Goal: Navigation & Orientation: Find specific page/section

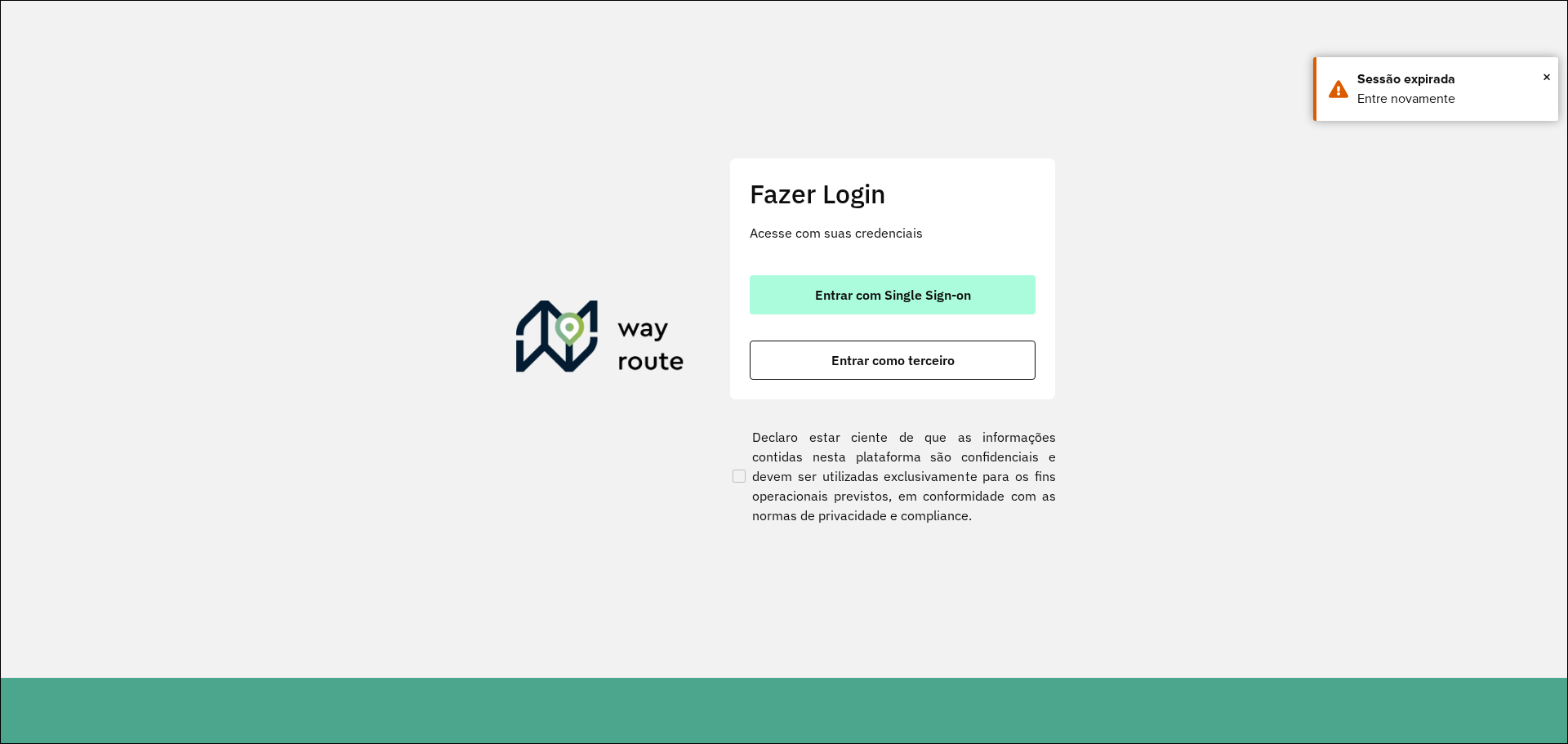
click at [976, 296] on button "Entrar com Single Sign-on" at bounding box center [892, 295] width 286 height 39
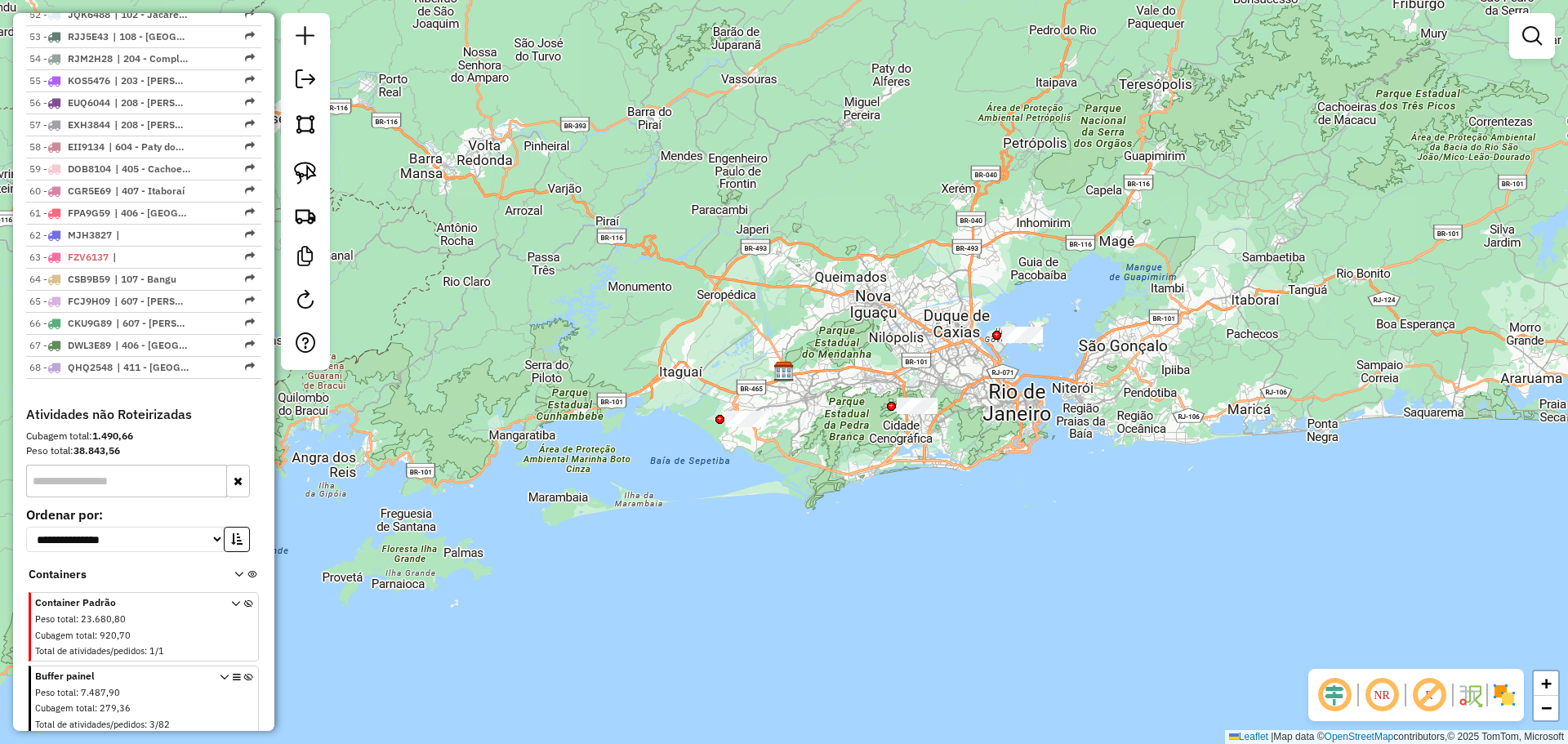
scroll to position [1952, 0]
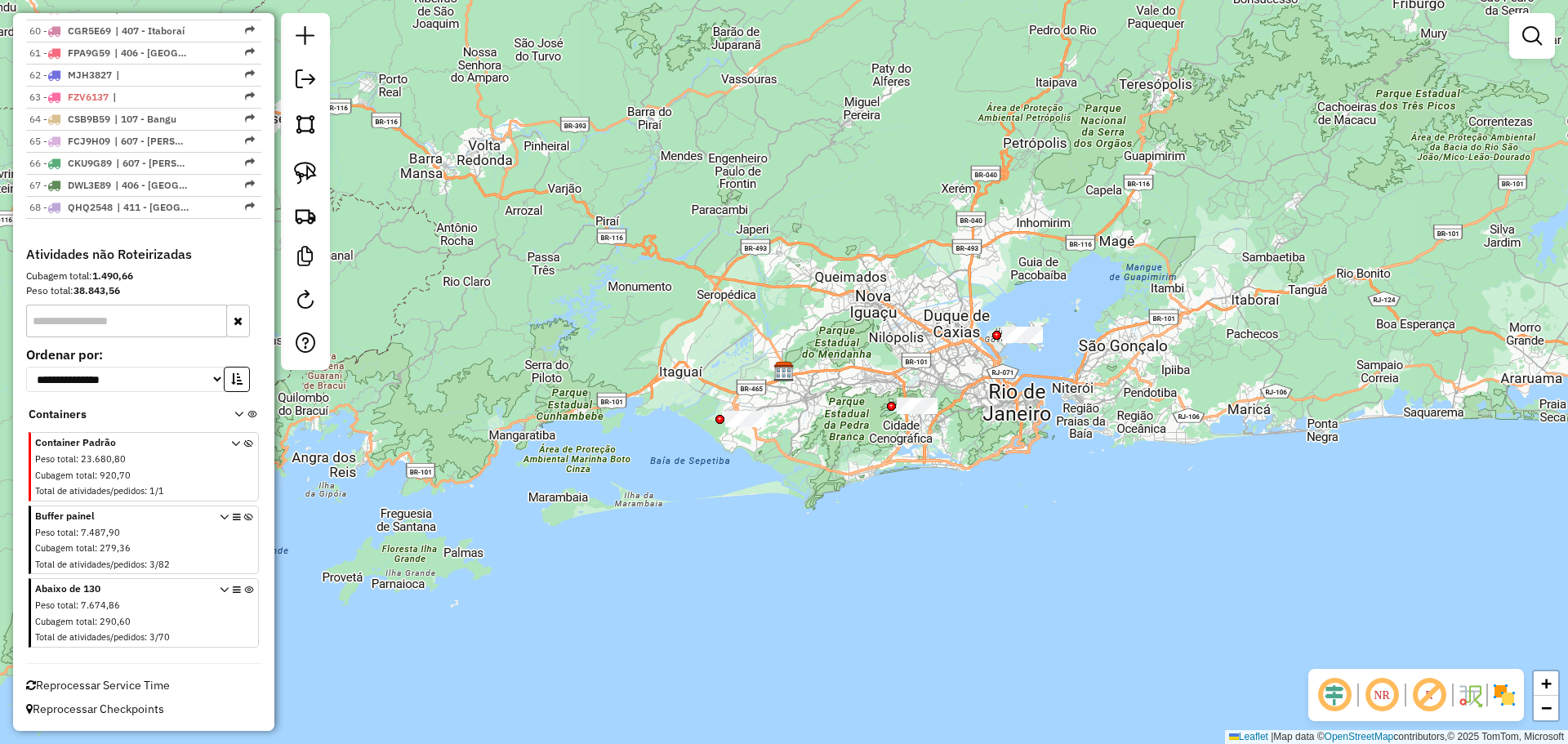
click at [244, 517] on icon at bounding box center [248, 544] width 9 height 61
